Goal: Find specific page/section: Find specific page/section

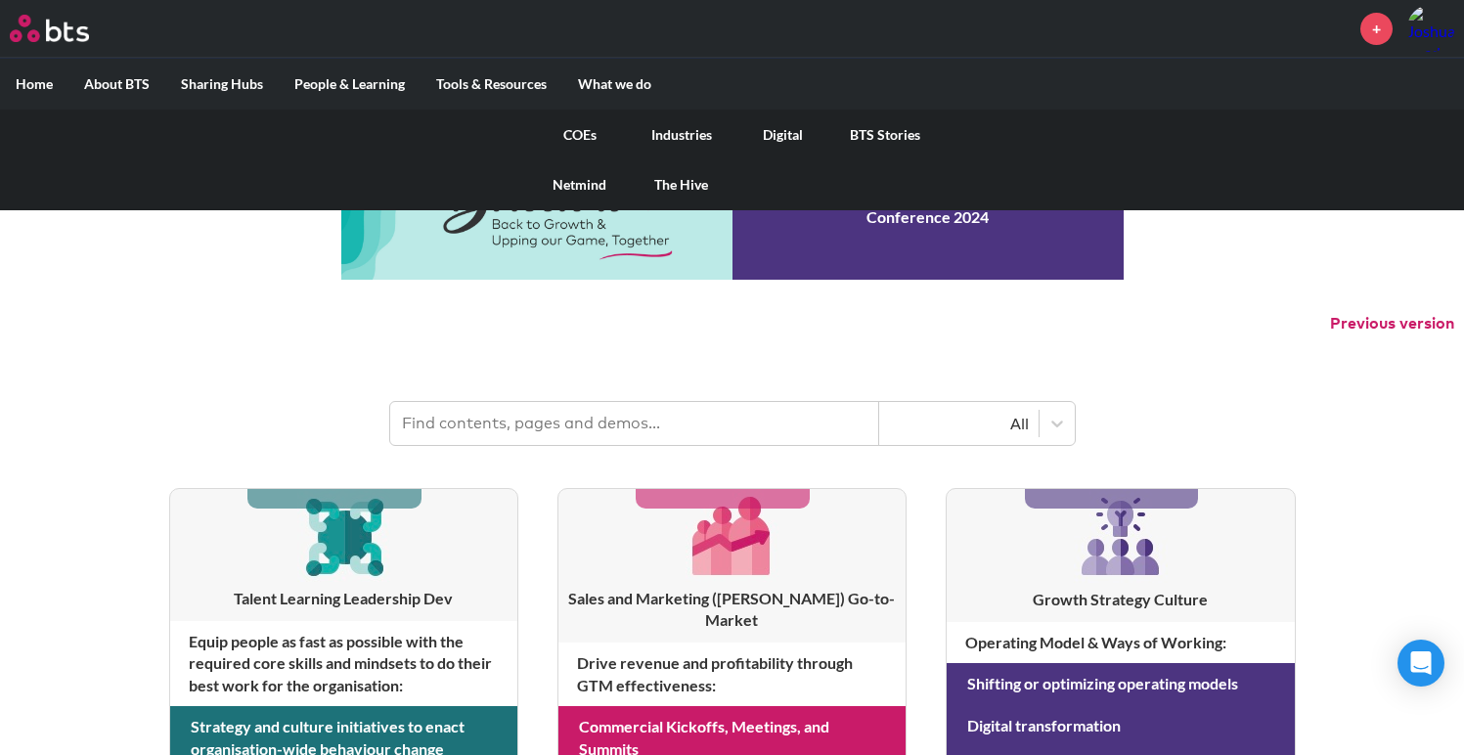
click at [681, 182] on link "The Hive" at bounding box center [682, 184] width 102 height 51
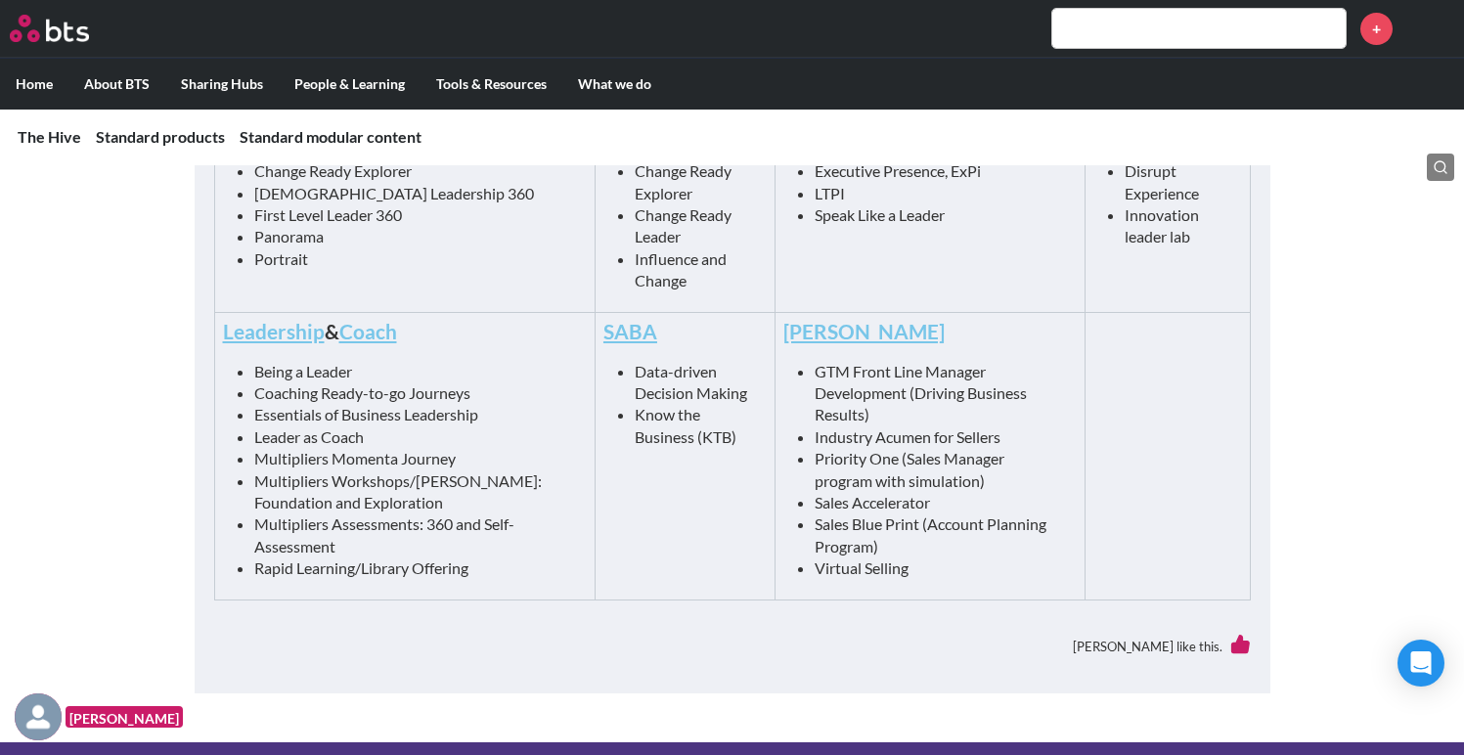
scroll to position [1080, 0]
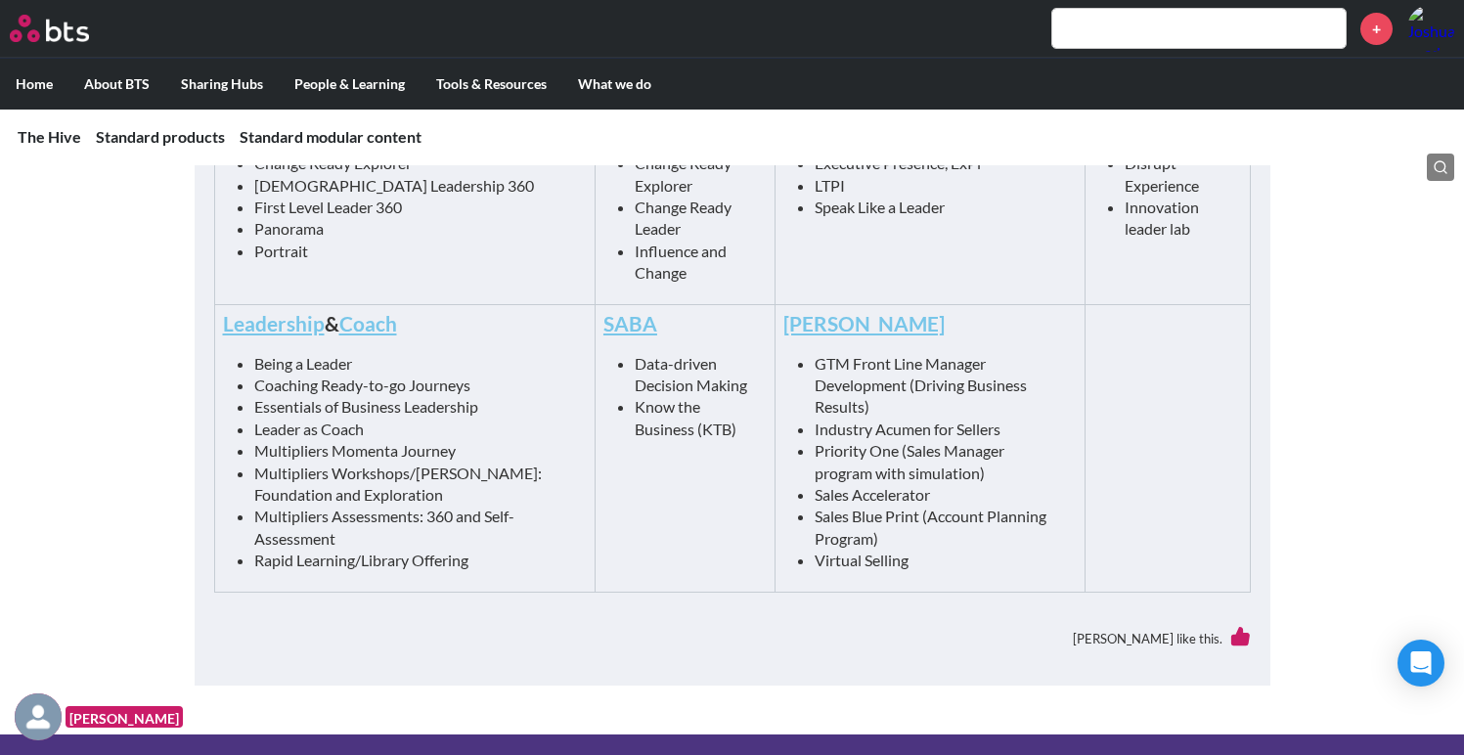
click at [296, 329] on link "Leadership" at bounding box center [274, 323] width 102 height 24
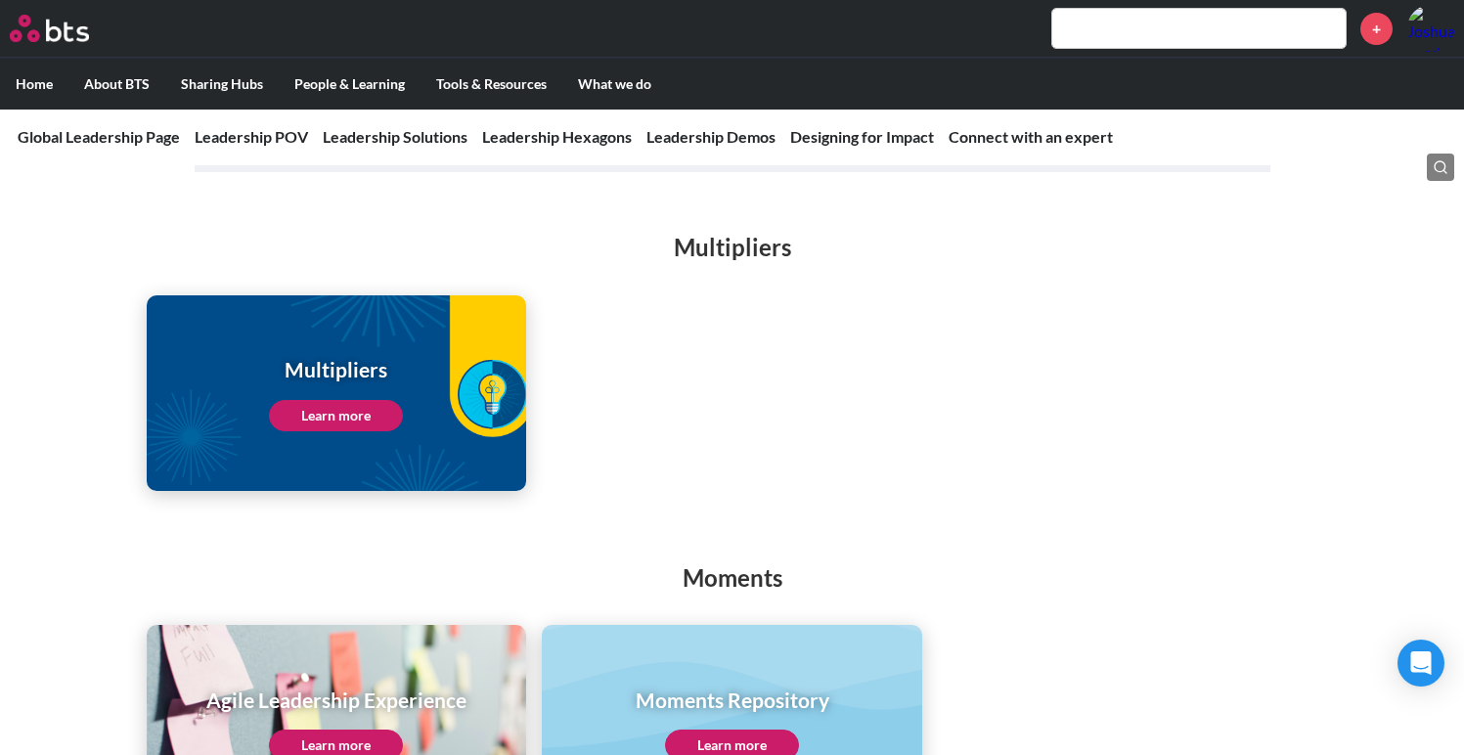
scroll to position [3030, 0]
